Goal: Information Seeking & Learning: Learn about a topic

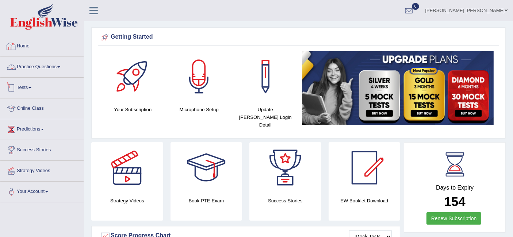
click at [59, 71] on link "Practice Questions" at bounding box center [41, 66] width 83 height 18
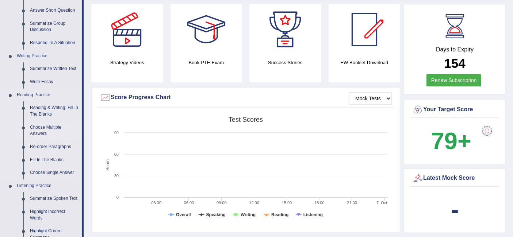
scroll to position [136, 0]
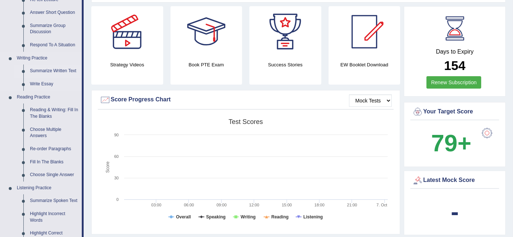
click at [64, 71] on link "Summarize Written Text" at bounding box center [54, 71] width 55 height 13
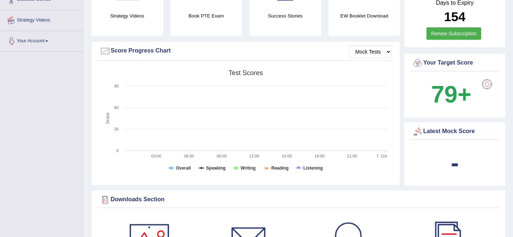
scroll to position [211, 0]
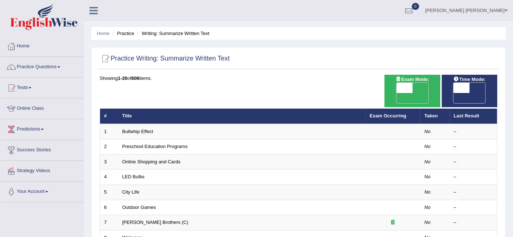
click at [453, 93] on span "OFF" at bounding box center [445, 98] width 16 height 10
checkbox input "true"
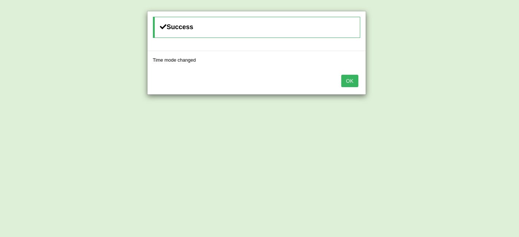
click at [353, 81] on button "OK" at bounding box center [349, 81] width 17 height 12
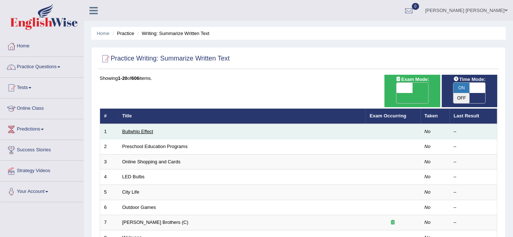
click at [147, 129] on link "Bullwhip Effect" at bounding box center [137, 131] width 31 height 5
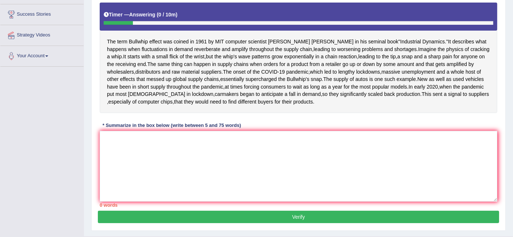
scroll to position [141, 0]
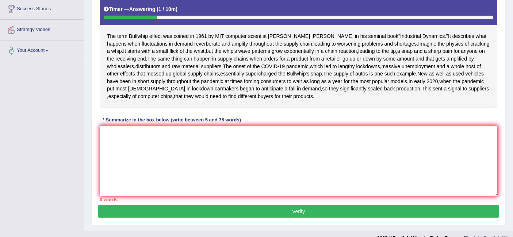
click at [162, 196] on textarea at bounding box center [298, 161] width 397 height 71
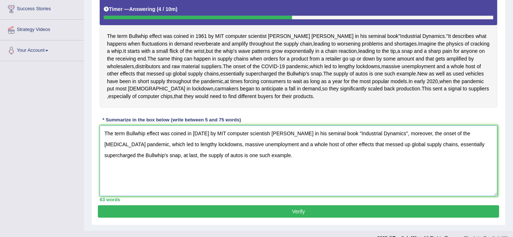
click at [263, 167] on textarea "The term Bullwhip effect was coined in [DATE] by MIT computer scientish [PERSON…" at bounding box center [298, 161] width 397 height 71
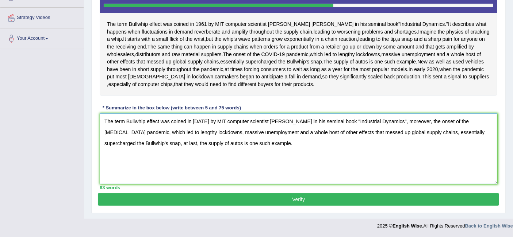
type textarea "The term Bullwhip effect was coined in [DATE] by MIT computer scientist [PERSON…"
click at [309, 204] on button "Verify" at bounding box center [298, 199] width 401 height 12
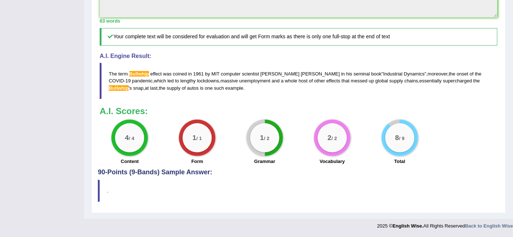
scroll to position [0, 0]
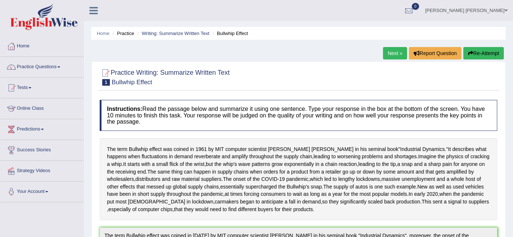
click at [399, 57] on link "Next »" at bounding box center [395, 53] width 24 height 12
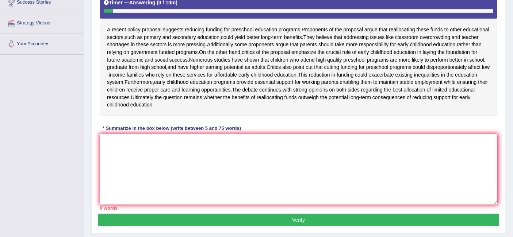
scroll to position [152, 0]
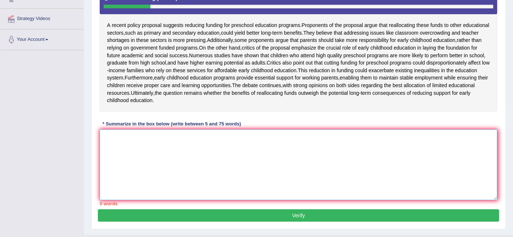
click at [178, 177] on textarea at bounding box center [298, 165] width 397 height 71
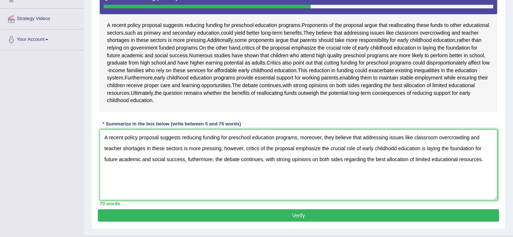
drag, startPoint x: 212, startPoint y: 180, endPoint x: 188, endPoint y: 177, distance: 24.3
click at [188, 177] on textarea "A recent policy proposal suggests reducing funding for preschool education prog…" at bounding box center [298, 165] width 397 height 71
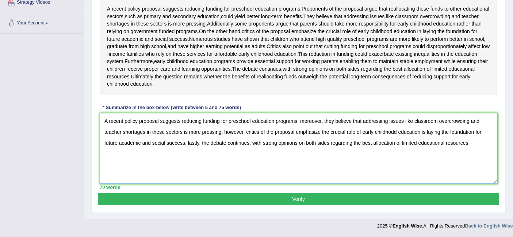
scroll to position [175, 0]
click at [329, 165] on textarea "A recent policy proposal suggests reducing funding for preschool education prog…" at bounding box center [298, 148] width 397 height 71
type textarea "A recent policy proposal suggests reducing funding for preschool education prog…"
click at [282, 205] on button "Verify" at bounding box center [298, 199] width 401 height 12
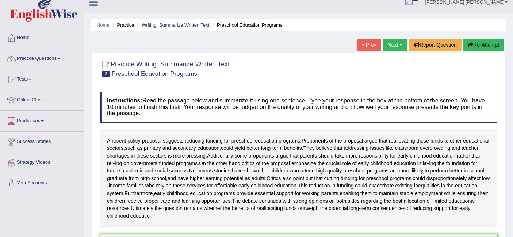
scroll to position [0, 0]
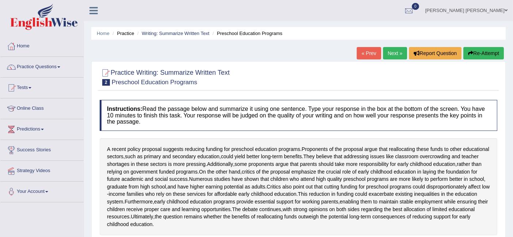
click at [399, 53] on link "Next »" at bounding box center [395, 53] width 24 height 12
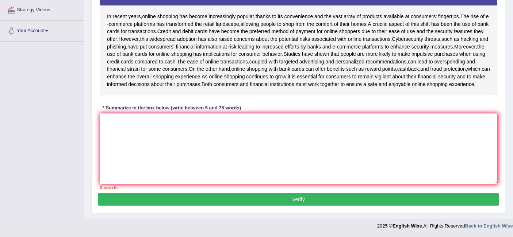
scroll to position [164, 0]
click at [283, 132] on textarea at bounding box center [298, 148] width 397 height 71
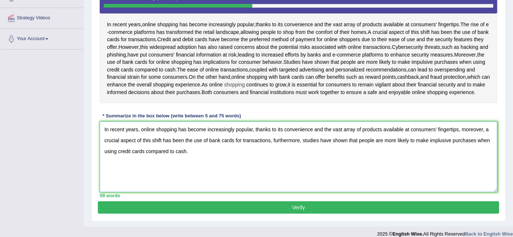
scroll to position [174, 0]
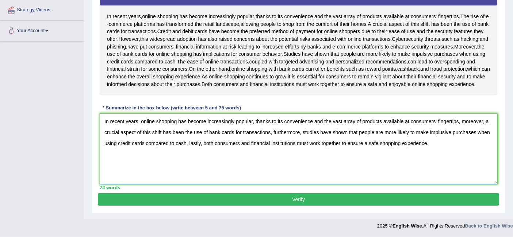
type textarea "In recent years, online shopping has become increasingly popular, thanks to its…"
click at [279, 197] on button "Verify" at bounding box center [298, 199] width 401 height 12
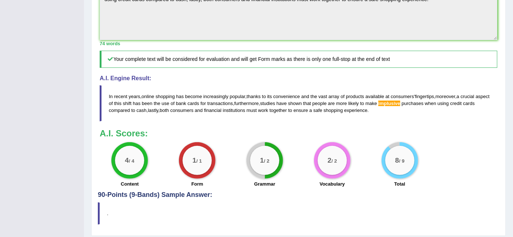
scroll to position [302, 0]
